Goal: Task Accomplishment & Management: Manage account settings

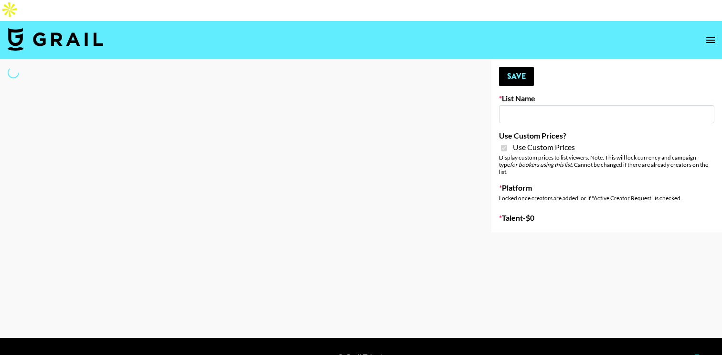
type input "Gfal"
checkbox input "true"
select select "Brand"
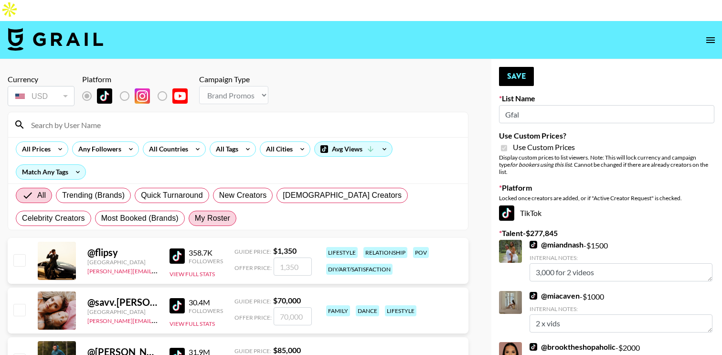
click at [188, 210] on label "My Roster" at bounding box center [212, 217] width 48 height 15
click at [195, 218] on input "My Roster" at bounding box center [195, 218] width 0 height 0
radio input "true"
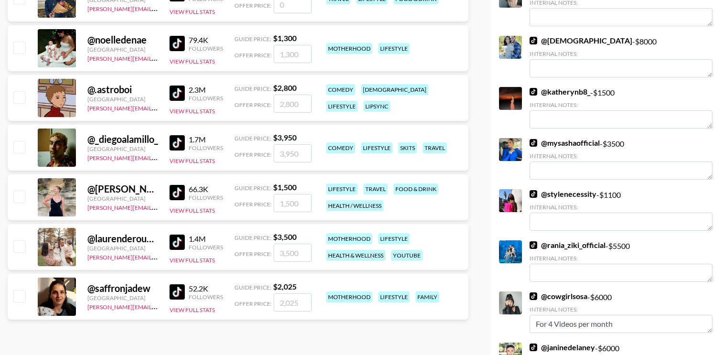
scroll to position [513, 0]
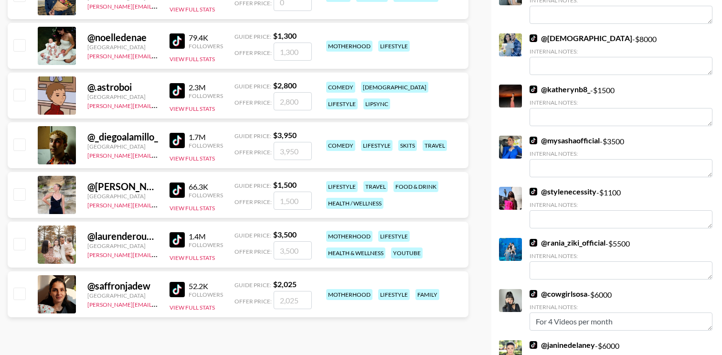
click at [18, 238] on input "checkbox" at bounding box center [18, 243] width 11 height 11
checkbox input "true"
type input "3500"
drag, startPoint x: 298, startPoint y: 231, endPoint x: 272, endPoint y: 231, distance: 25.8
click at [273, 241] on input "3500" at bounding box center [292, 250] width 38 height 18
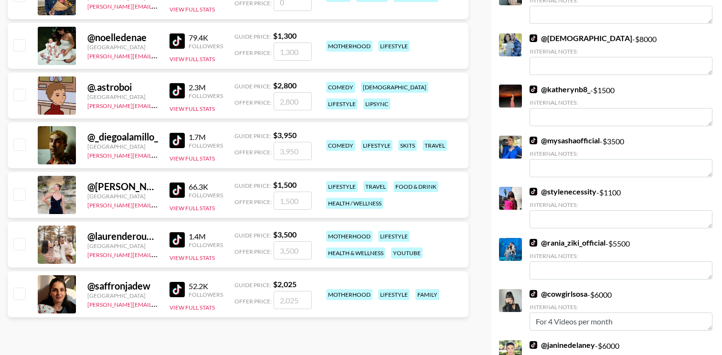
checkbox input "true"
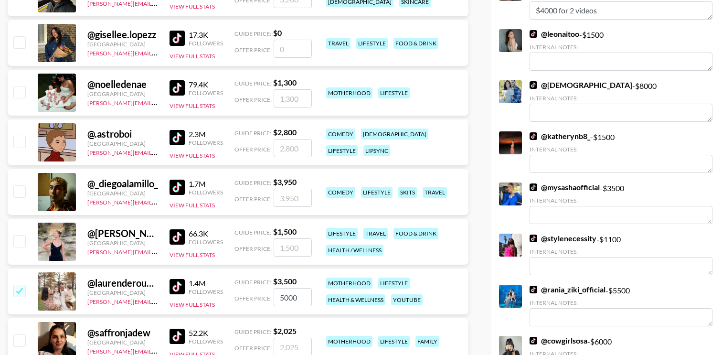
scroll to position [463, 0]
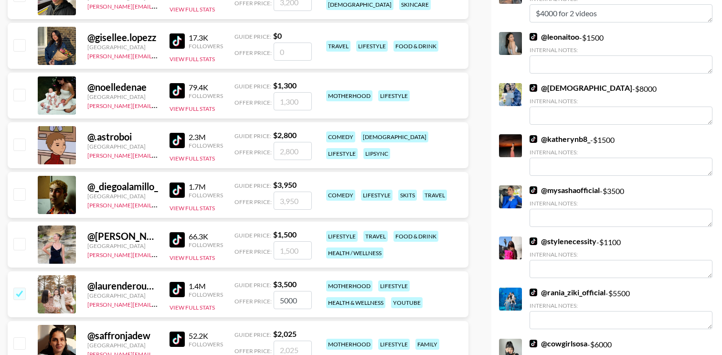
type input "5000"
click at [14, 89] on input "checkbox" at bounding box center [18, 94] width 11 height 11
checkbox input "true"
drag, startPoint x: 303, startPoint y: 78, endPoint x: 263, endPoint y: 77, distance: 39.1
click at [263, 92] on div "Offer Price: 1300" at bounding box center [272, 101] width 77 height 18
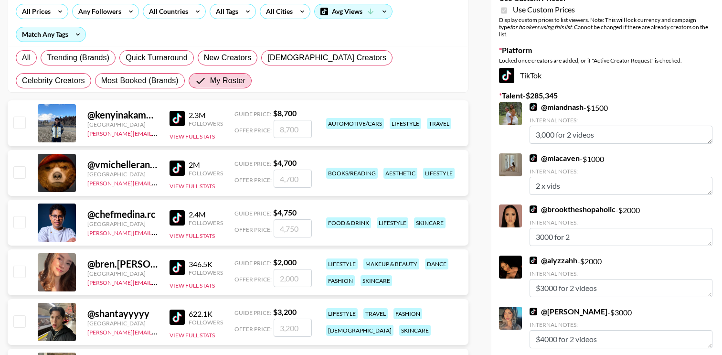
scroll to position [0, 0]
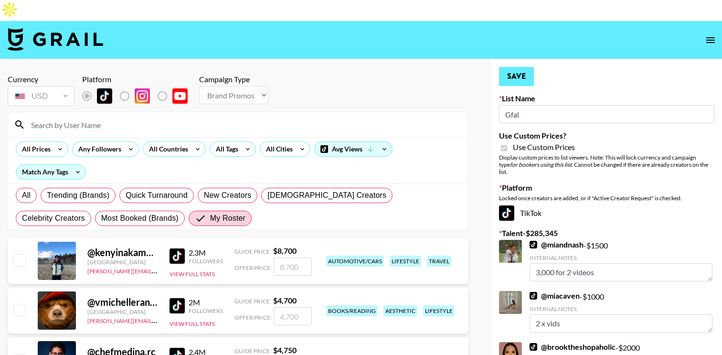
type input "2500"
click at [533, 67] on button "Save" at bounding box center [516, 76] width 35 height 19
